Goal: Check status: Check status

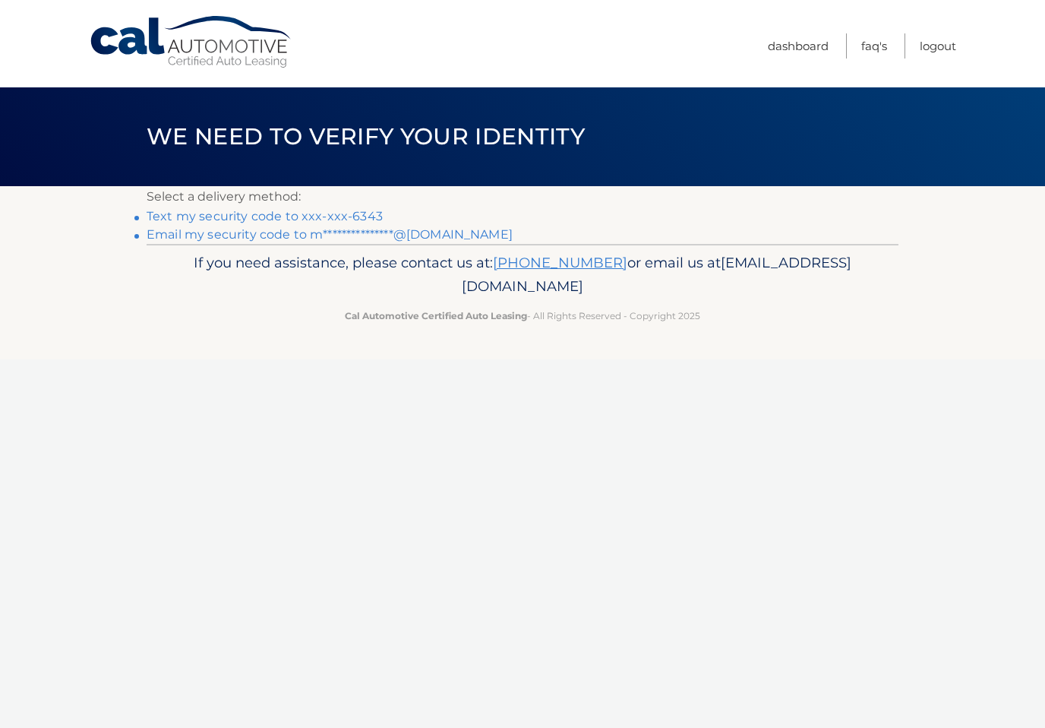
click at [359, 212] on link "Text my security code to xxx-xxx-6343" at bounding box center [265, 216] width 236 height 14
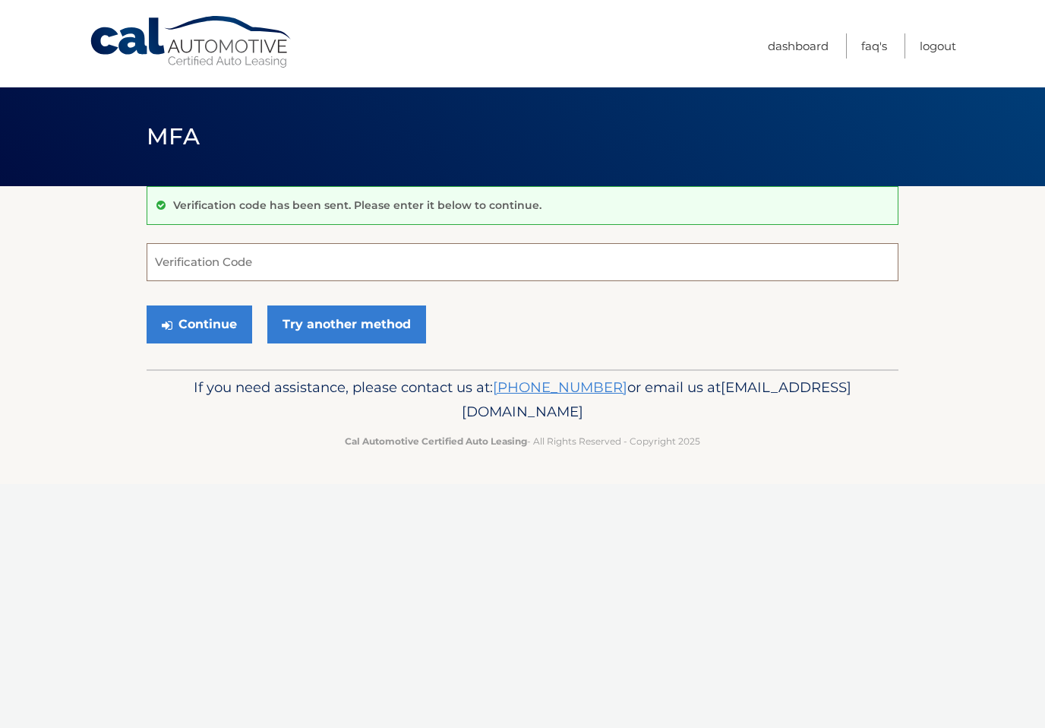
click at [809, 274] on input "Verification Code" at bounding box center [523, 262] width 752 height 38
type input "149440"
click at [199, 324] on button "Continue" at bounding box center [200, 324] width 106 height 38
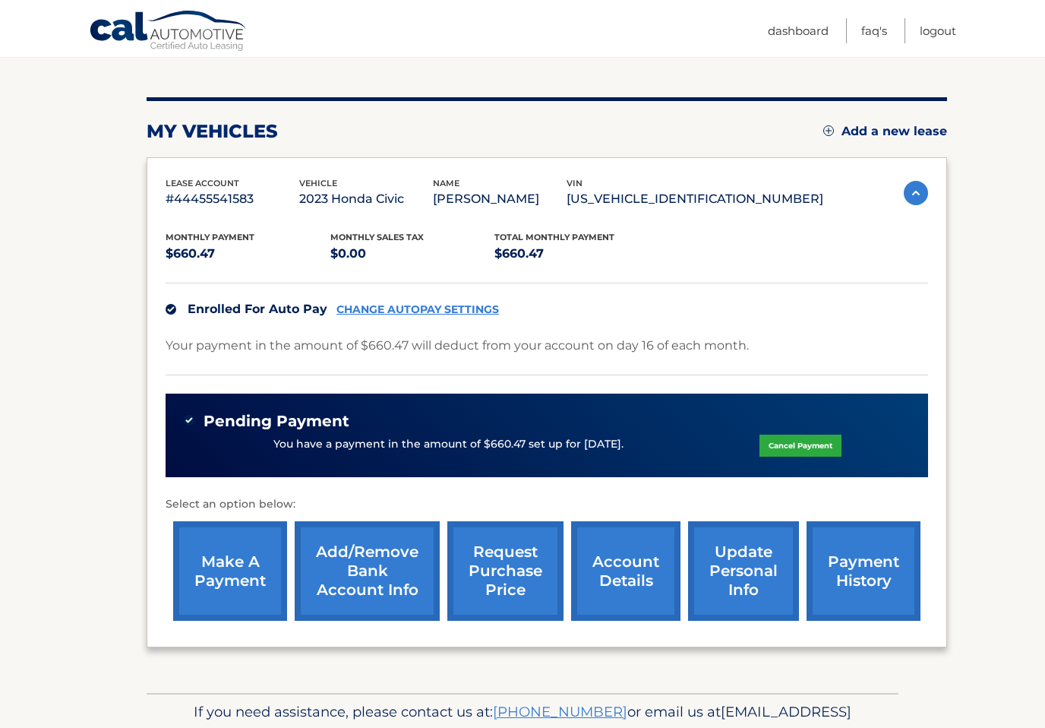
scroll to position [162, 0]
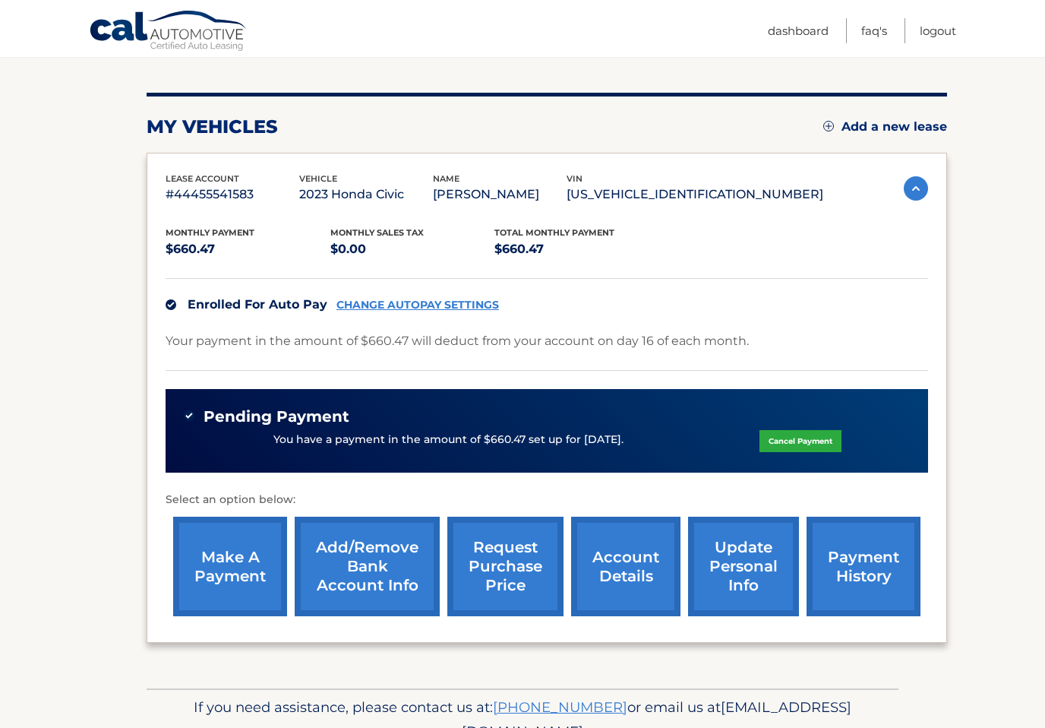
click at [843, 578] on link "payment history" at bounding box center [864, 567] width 114 height 100
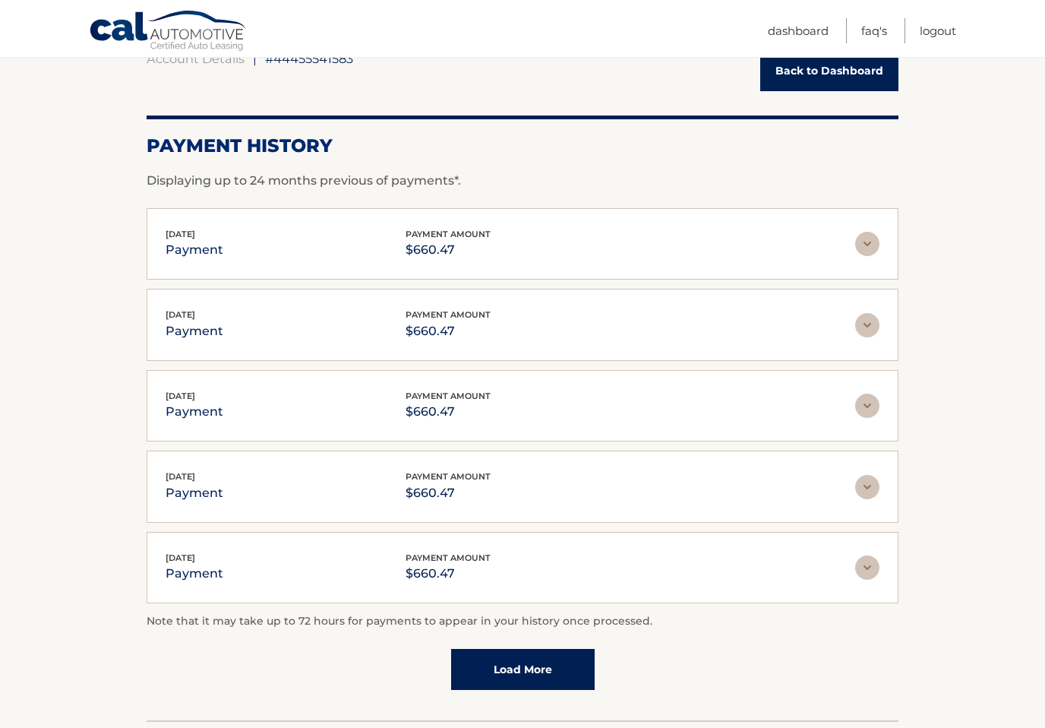
scroll to position [162, 0]
click at [872, 242] on img at bounding box center [868, 244] width 24 height 24
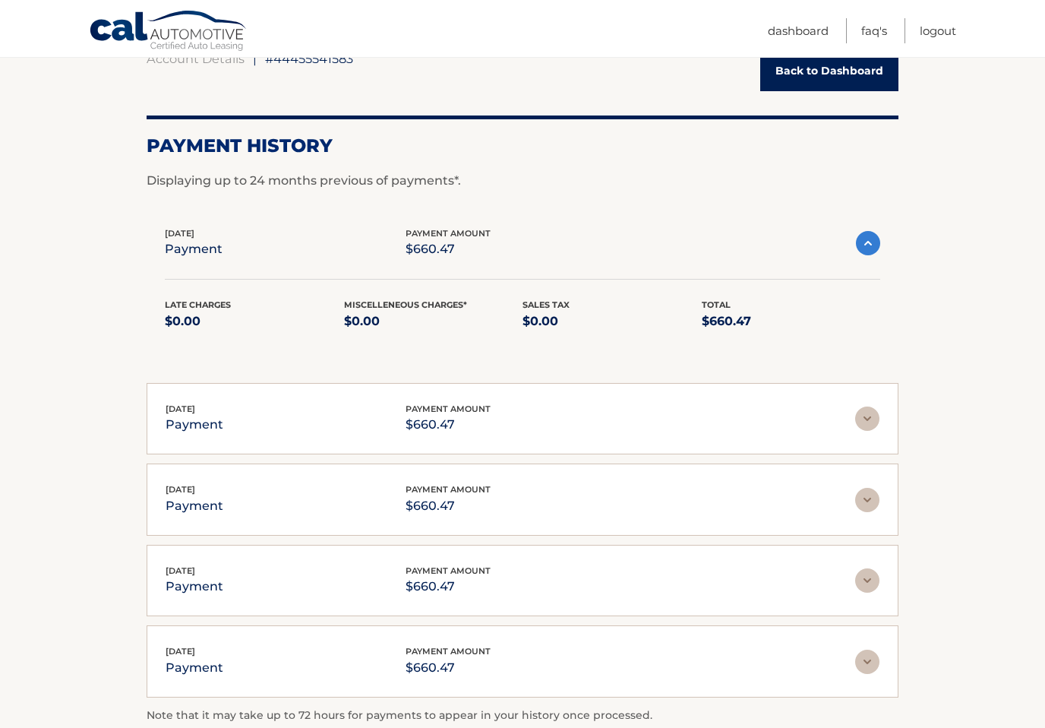
click at [866, 248] on img at bounding box center [868, 243] width 24 height 24
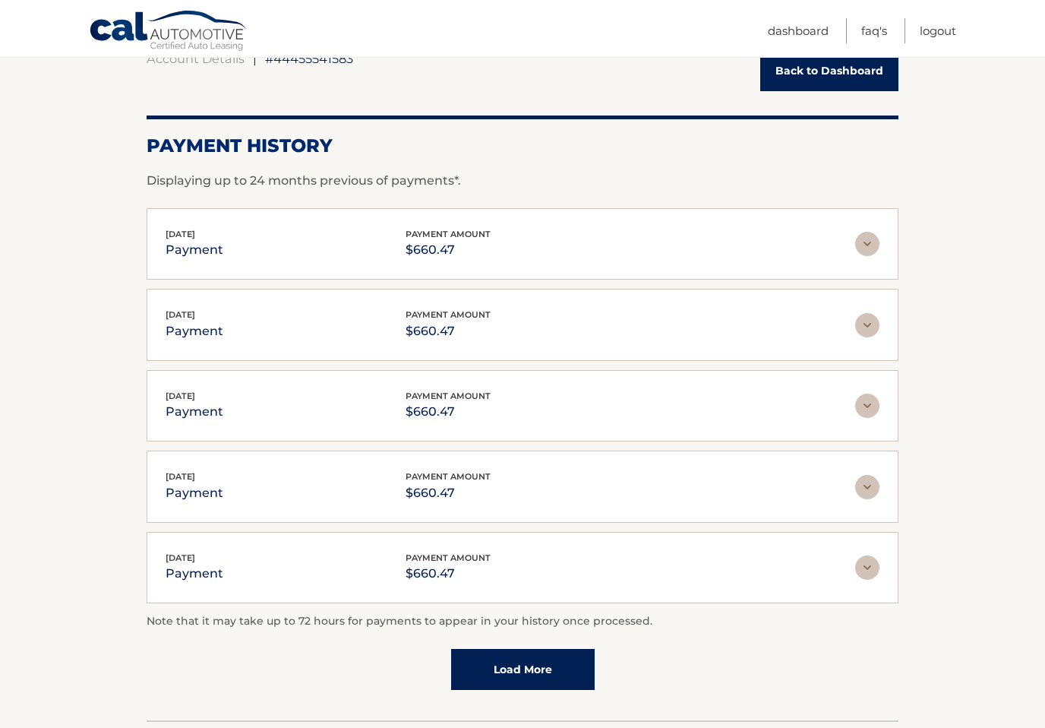
scroll to position [182, 0]
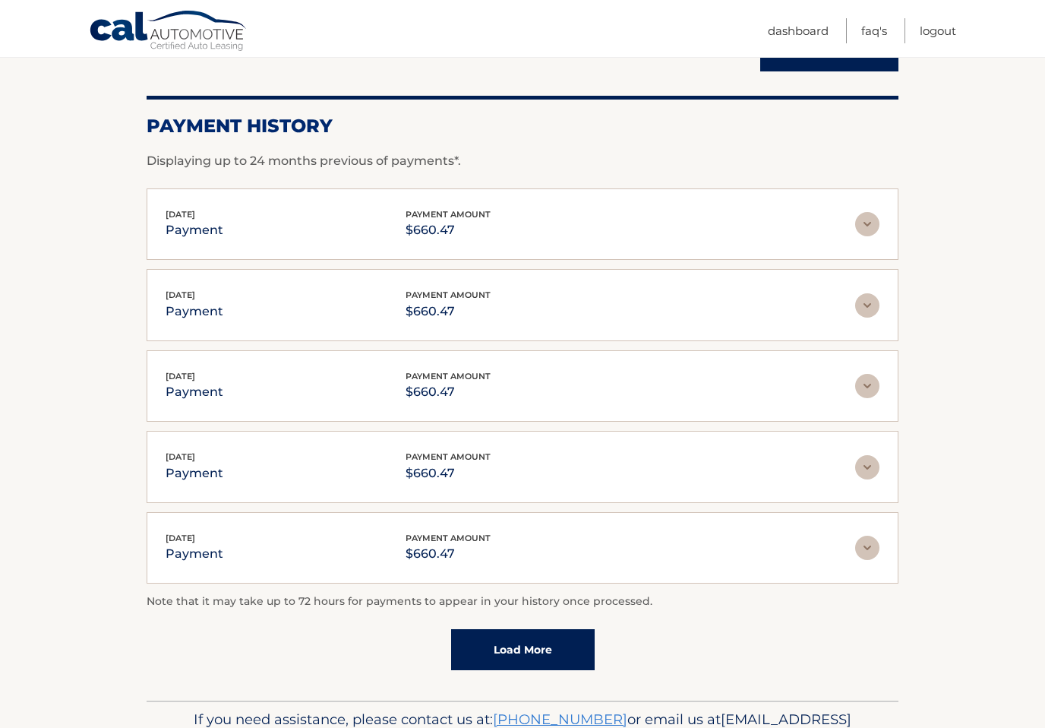
click at [868, 539] on img at bounding box center [868, 548] width 24 height 24
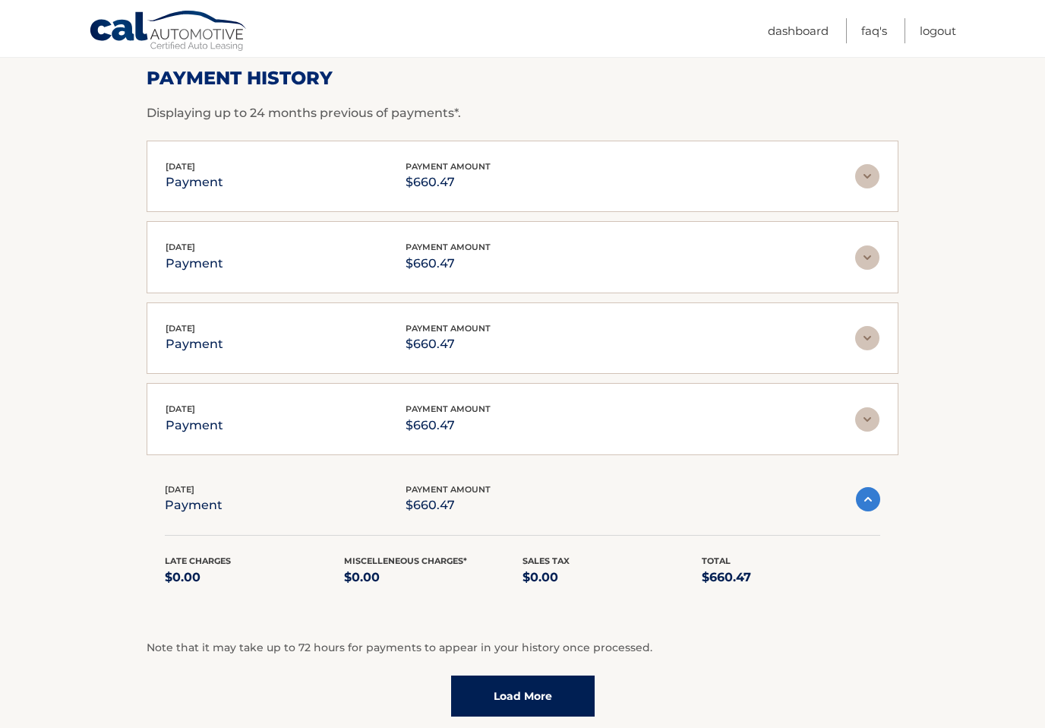
scroll to position [239, 0]
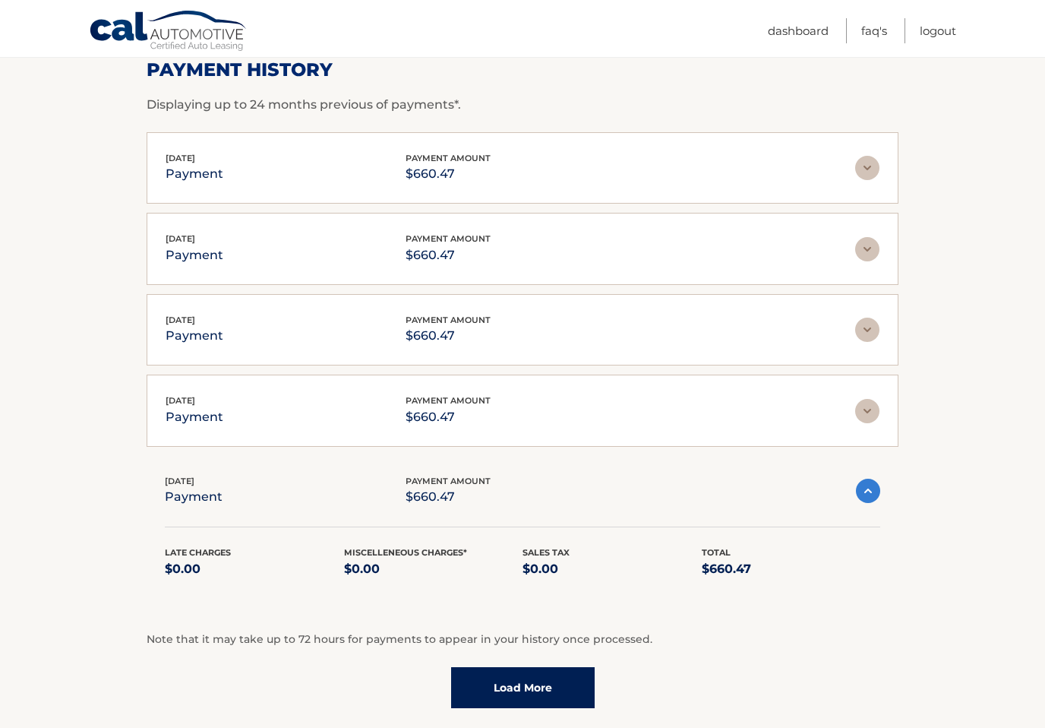
click at [866, 493] on img at bounding box center [868, 491] width 24 height 24
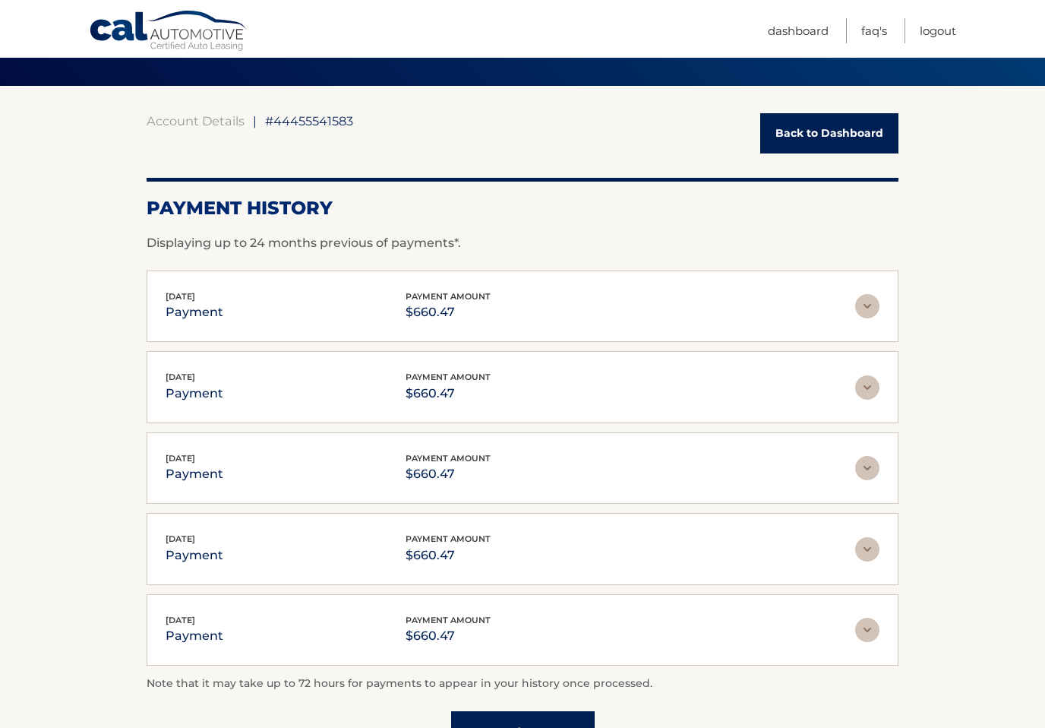
scroll to position [0, 0]
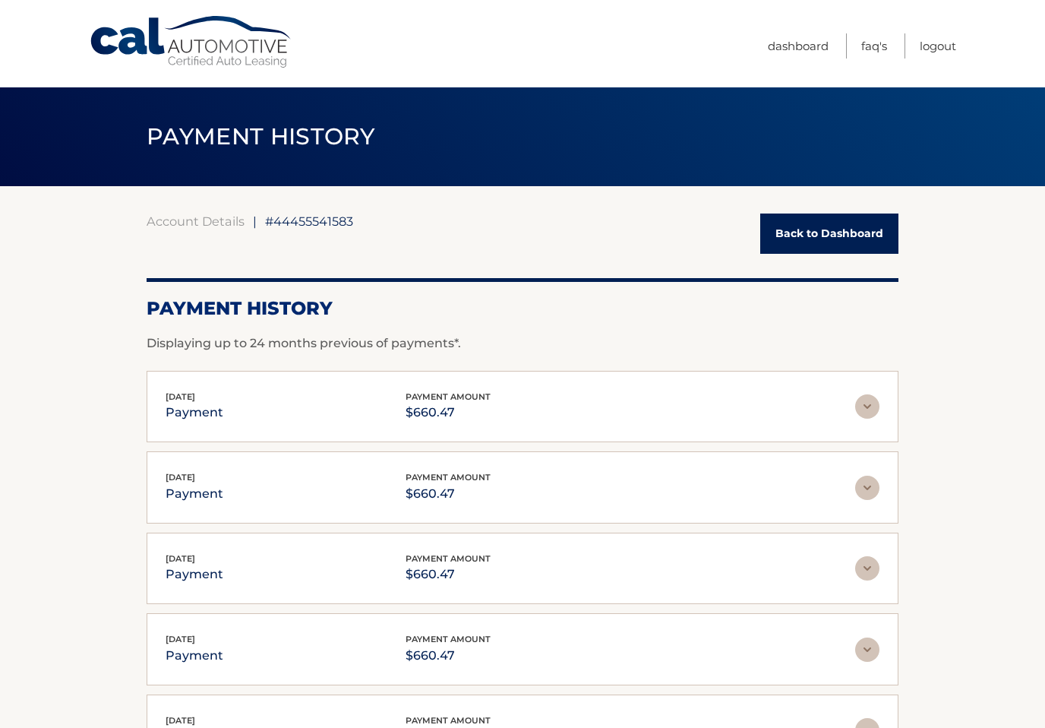
click at [834, 220] on link "Back to Dashboard" at bounding box center [830, 234] width 138 height 40
